Goal: Navigation & Orientation: Go to known website

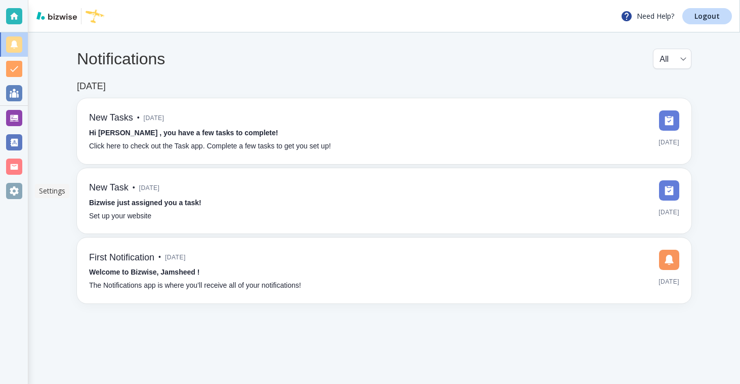
click at [14, 183] on div at bounding box center [14, 191] width 16 height 16
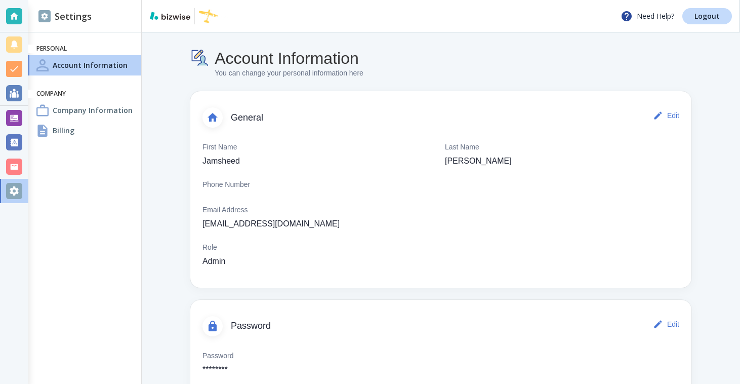
click at [82, 132] on div "Billing" at bounding box center [84, 130] width 113 height 20
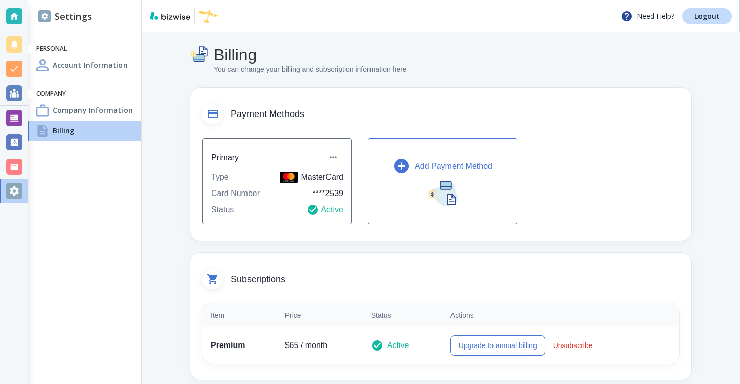
scroll to position [4, 0]
click at [94, 60] on h4 "Account Information" at bounding box center [90, 65] width 75 height 11
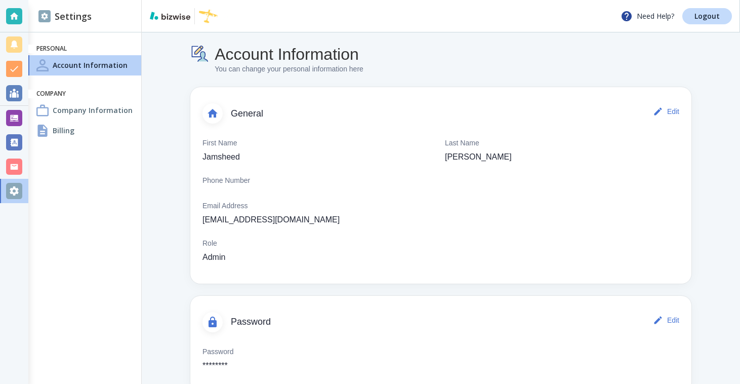
scroll to position [28, 0]
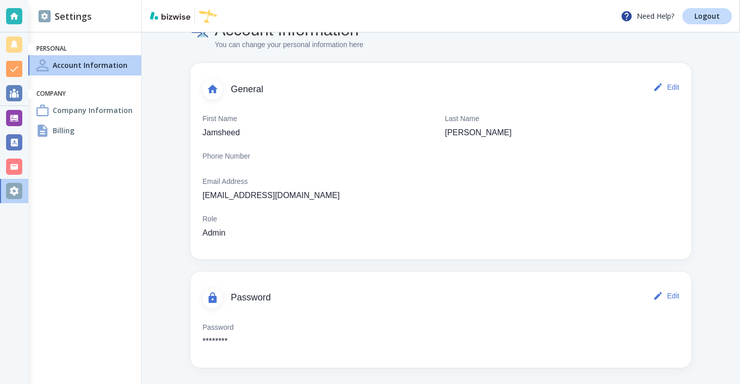
click at [55, 132] on h4 "Billing" at bounding box center [64, 130] width 22 height 11
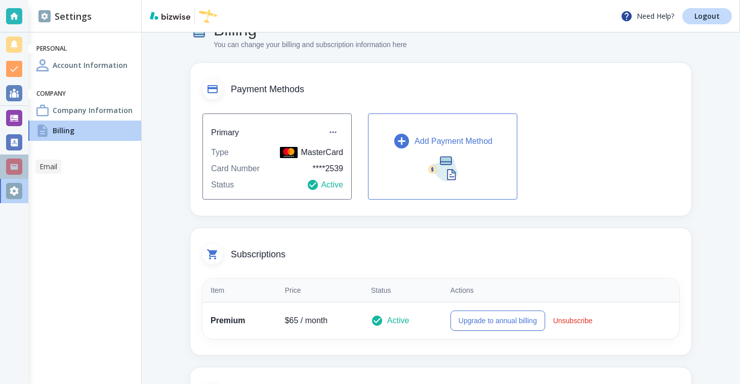
click at [8, 172] on div at bounding box center [14, 166] width 16 height 16
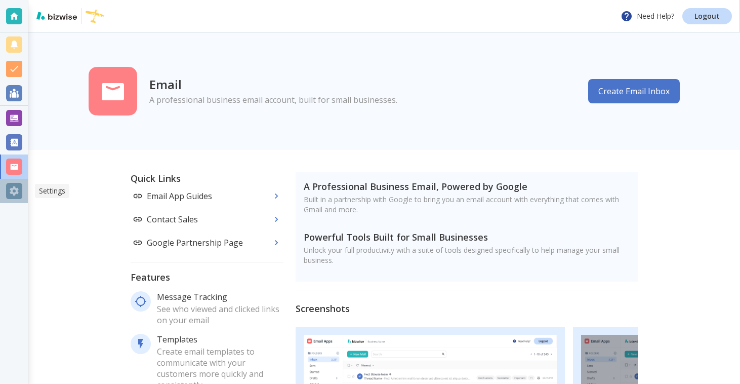
click at [12, 191] on div at bounding box center [14, 191] width 16 height 16
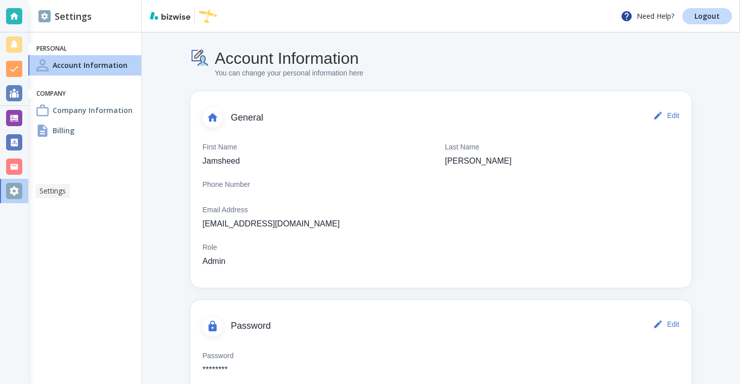
click at [10, 193] on div at bounding box center [14, 191] width 16 height 16
click at [16, 18] on div at bounding box center [14, 16] width 16 height 16
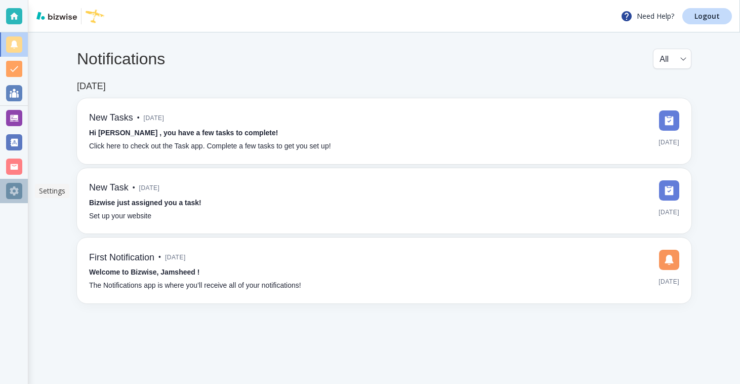
click at [16, 185] on div at bounding box center [14, 191] width 16 height 16
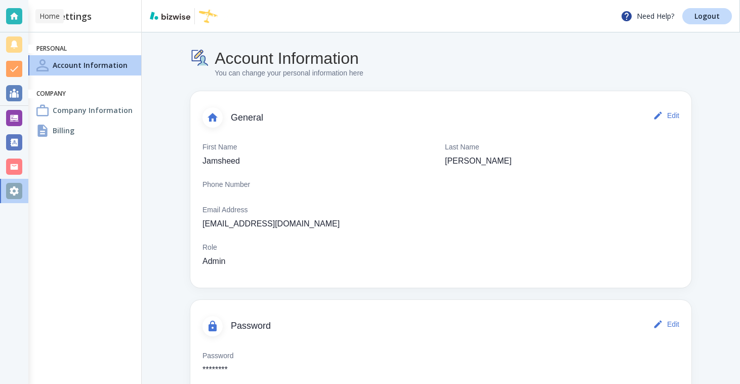
click at [9, 11] on div at bounding box center [14, 16] width 16 height 16
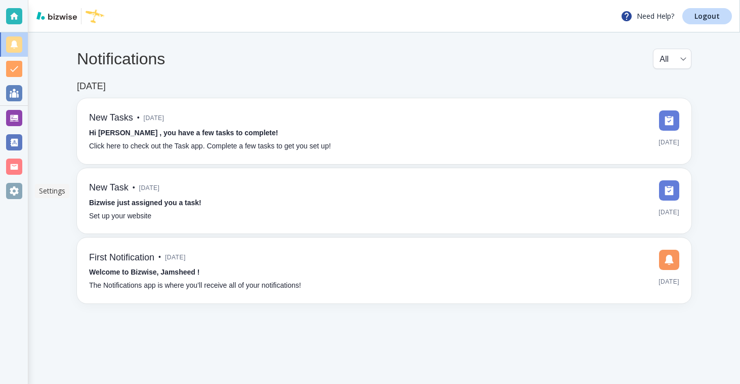
click at [11, 190] on div at bounding box center [14, 191] width 16 height 16
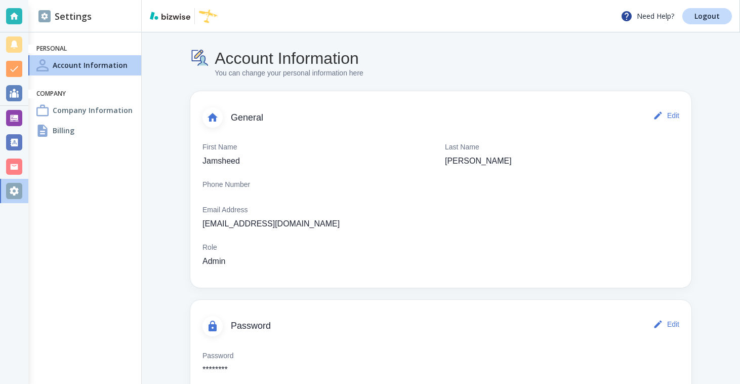
click at [74, 129] on div "Billing" at bounding box center [84, 130] width 113 height 20
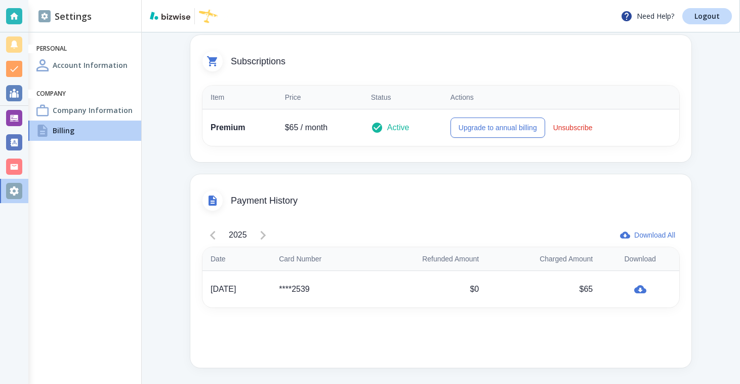
scroll to position [43, 0]
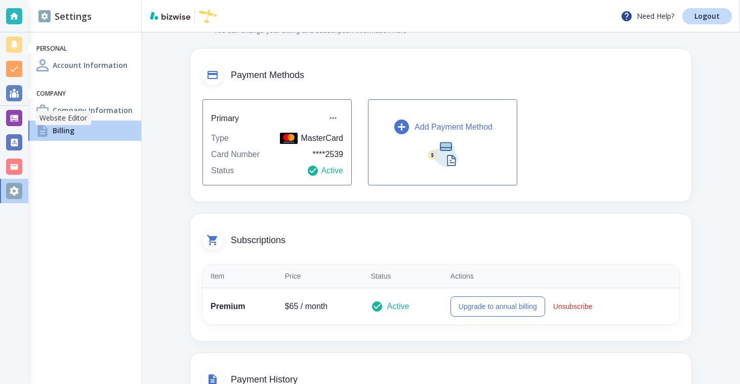
click at [21, 122] on div at bounding box center [14, 118] width 16 height 16
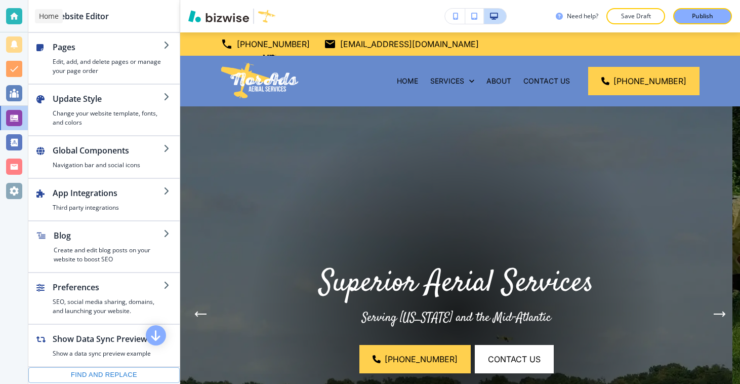
click at [4, 24] on div at bounding box center [14, 16] width 28 height 32
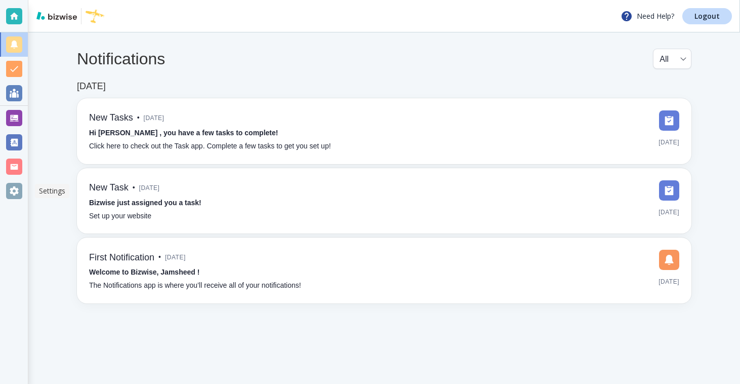
click at [21, 197] on div at bounding box center [14, 191] width 16 height 16
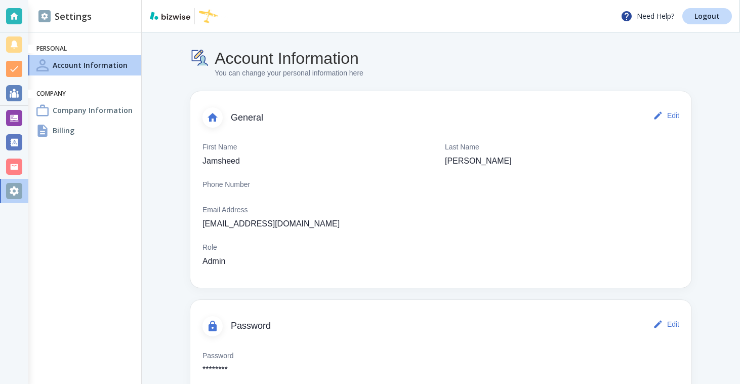
click at [64, 116] on div "Company Information" at bounding box center [84, 110] width 113 height 20
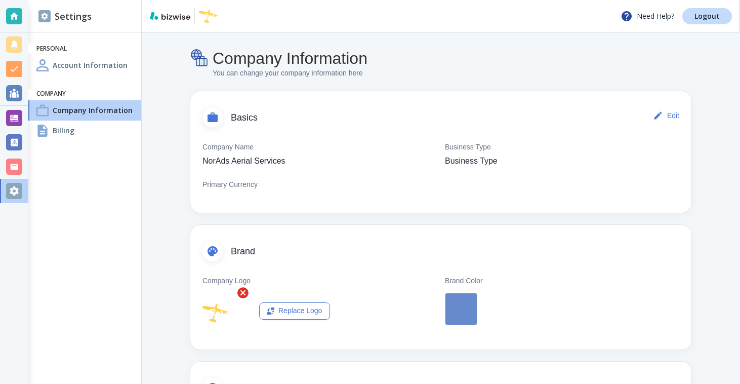
click at [64, 126] on h4 "Billing" at bounding box center [64, 130] width 22 height 11
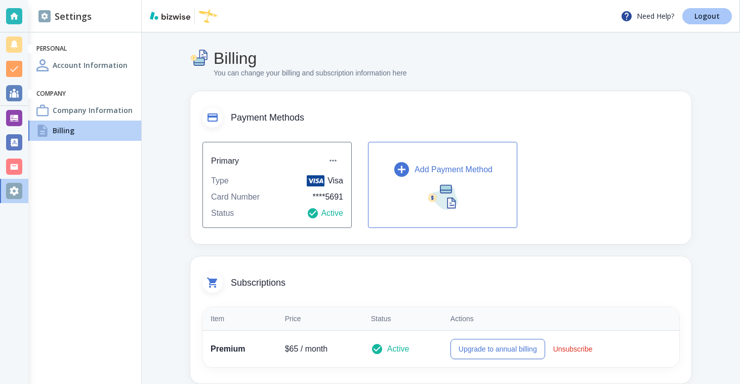
click at [713, 22] on link "Logout" at bounding box center [707, 16] width 50 height 16
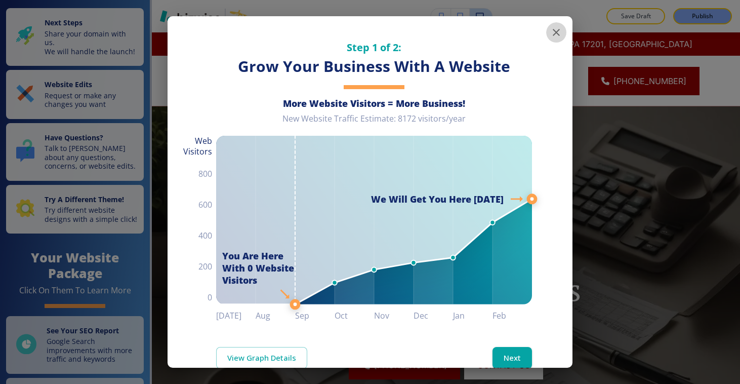
click at [550, 28] on icon "button" at bounding box center [556, 32] width 12 height 12
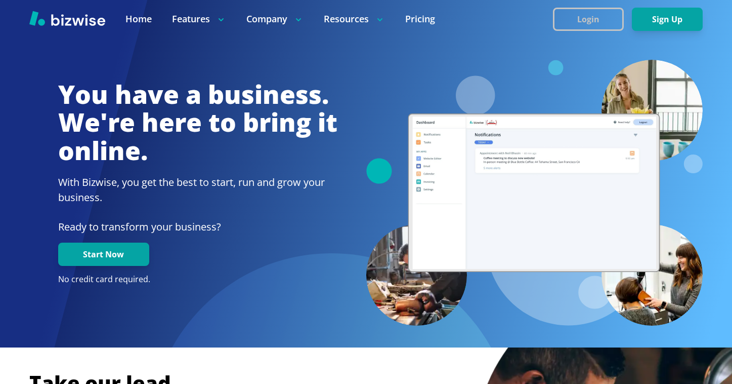
click at [574, 27] on button "Login" at bounding box center [588, 19] width 71 height 23
click at [602, 18] on button "Login" at bounding box center [588, 19] width 71 height 23
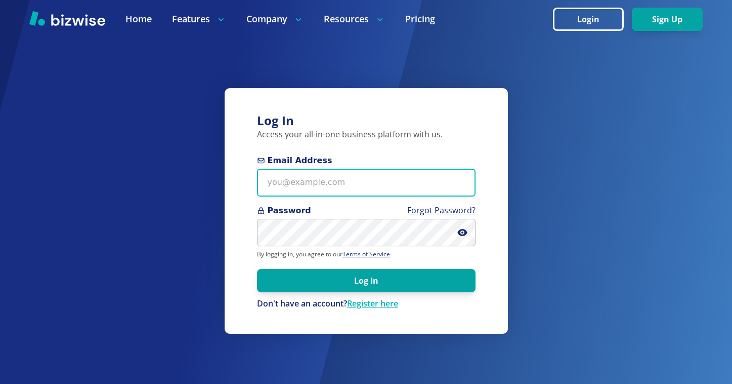
click at [384, 180] on input "Email Address" at bounding box center [366, 182] width 219 height 28
paste input "jimallenwaddell@icloud.com"
type input "jimallenwaddell@icloud.com"
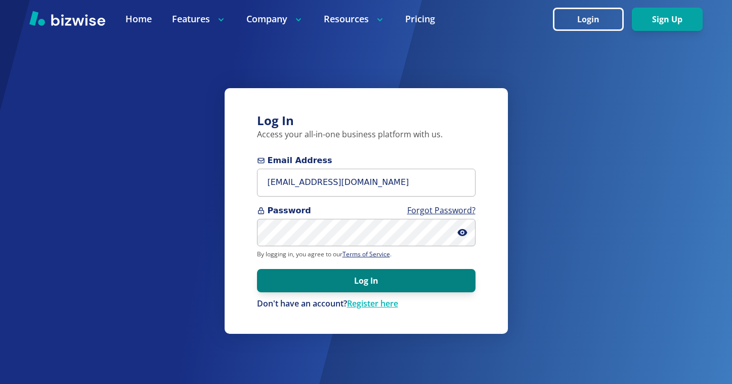
click at [375, 270] on button "Log In" at bounding box center [366, 280] width 219 height 23
